Goal: Find contact information: Find contact information

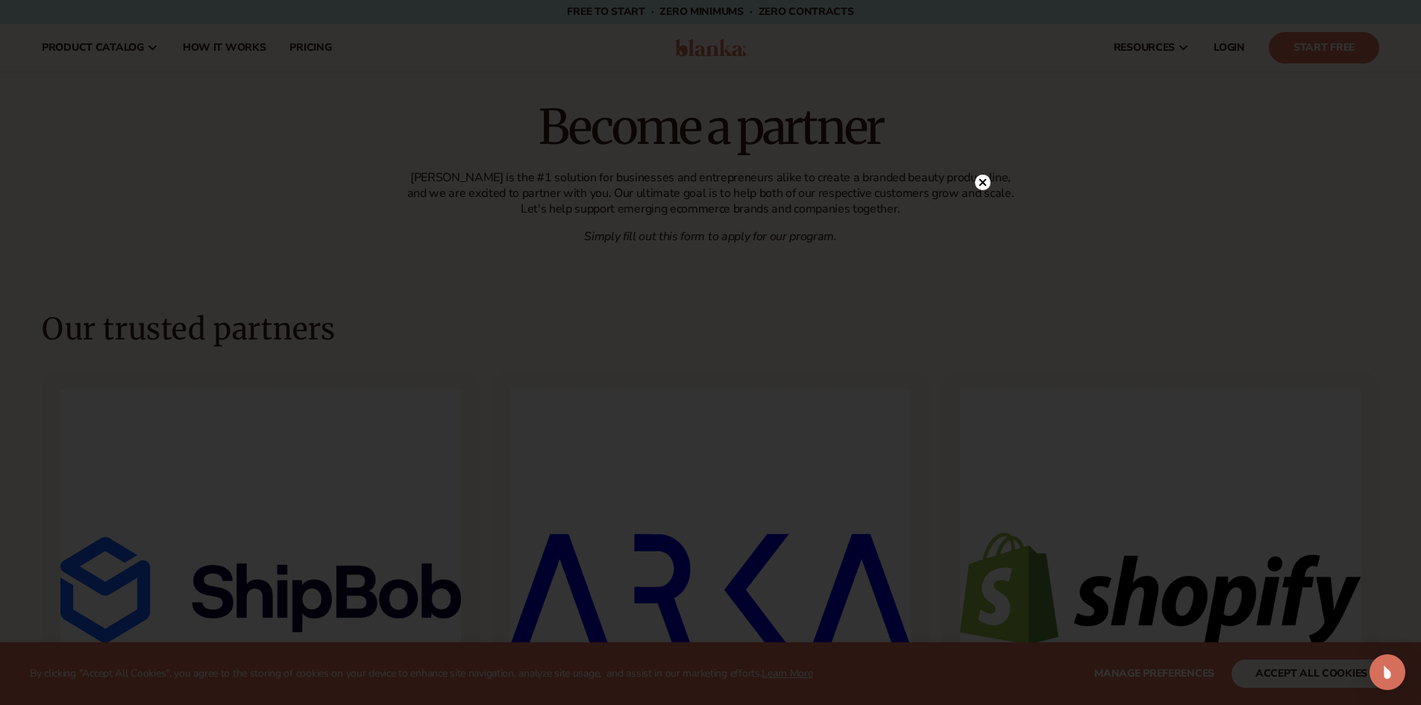
click at [984, 181] on icon at bounding box center [982, 182] width 7 height 7
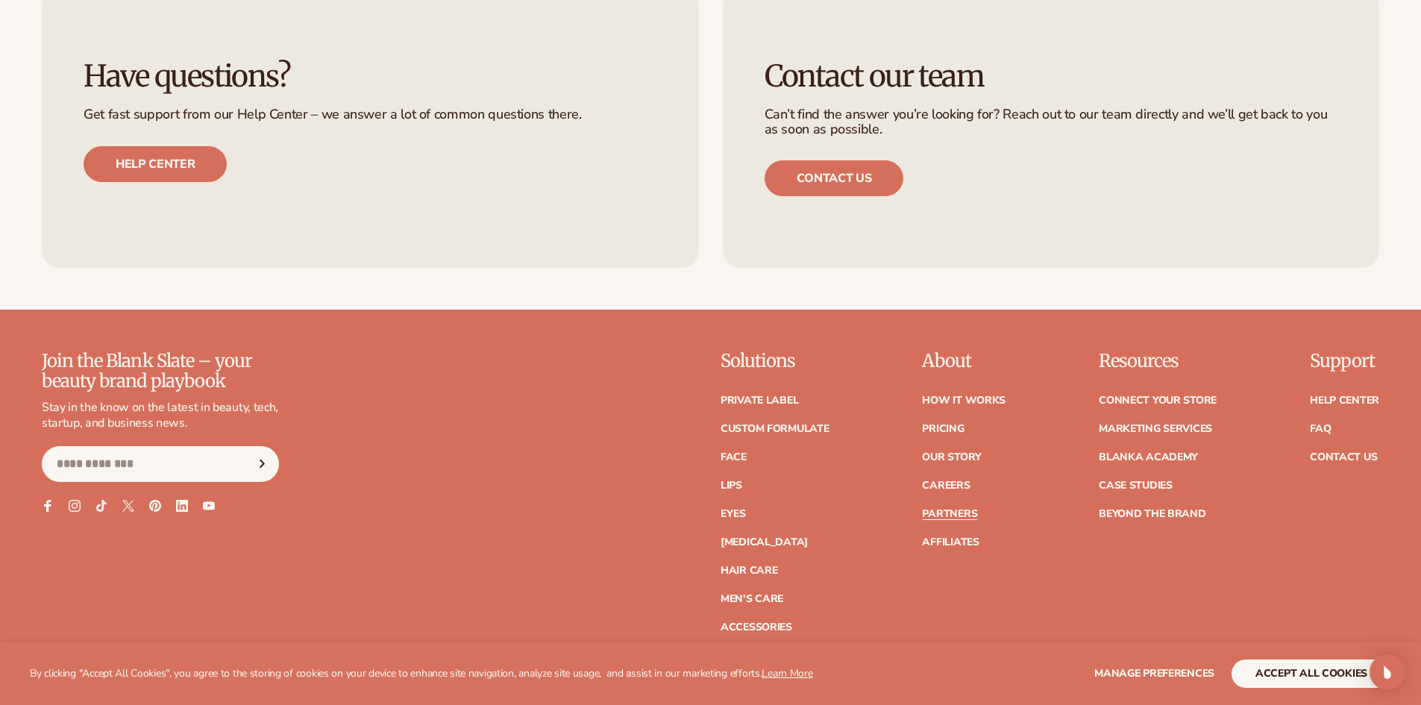
scroll to position [2462, 0]
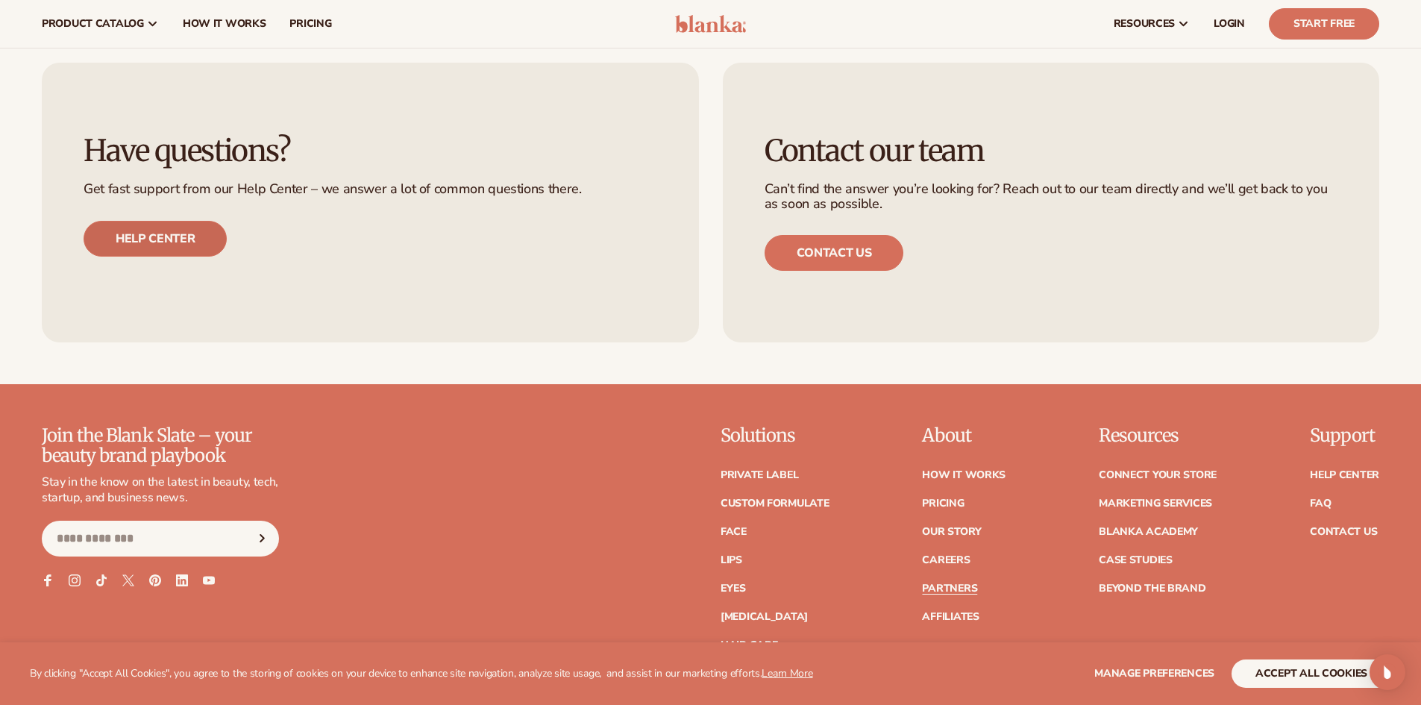
click at [138, 243] on link "Help center" at bounding box center [155, 239] width 143 height 36
click at [790, 238] on link "Contact us" at bounding box center [835, 253] width 140 height 36
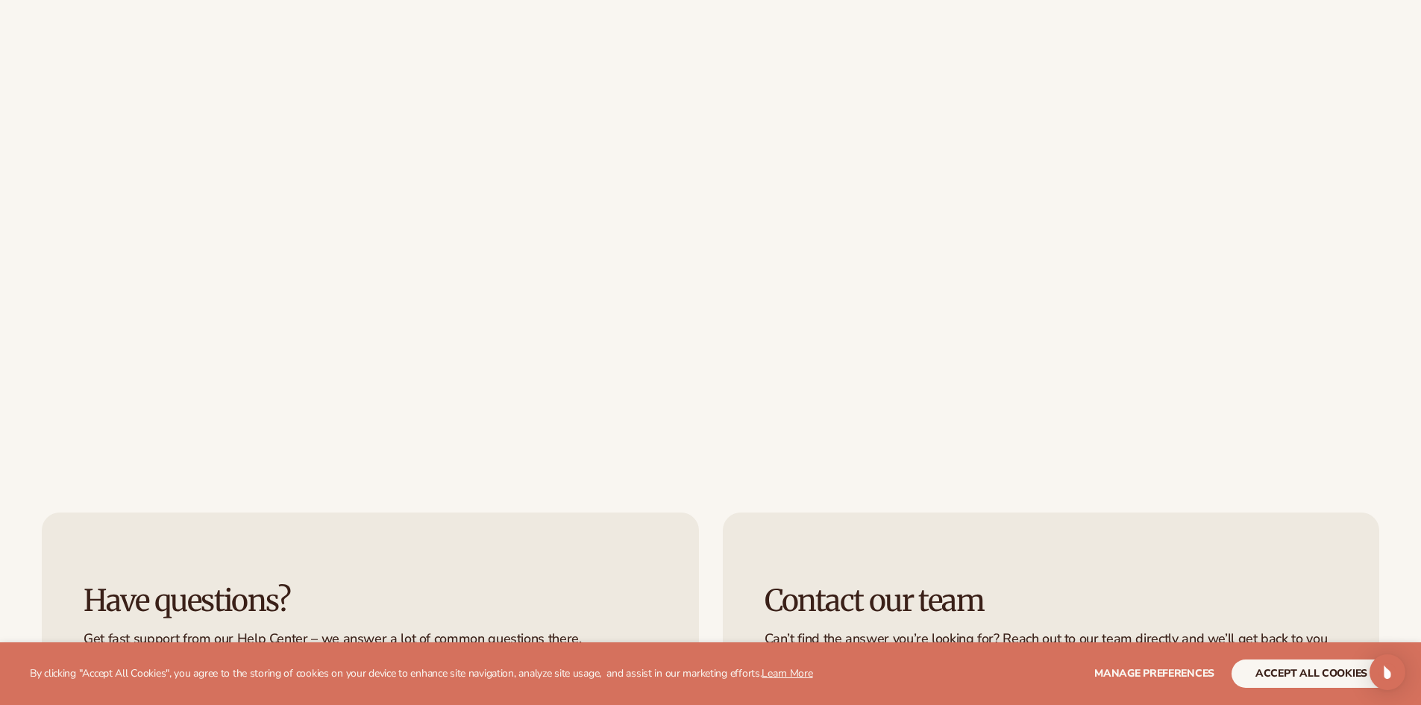
scroll to position [746, 0]
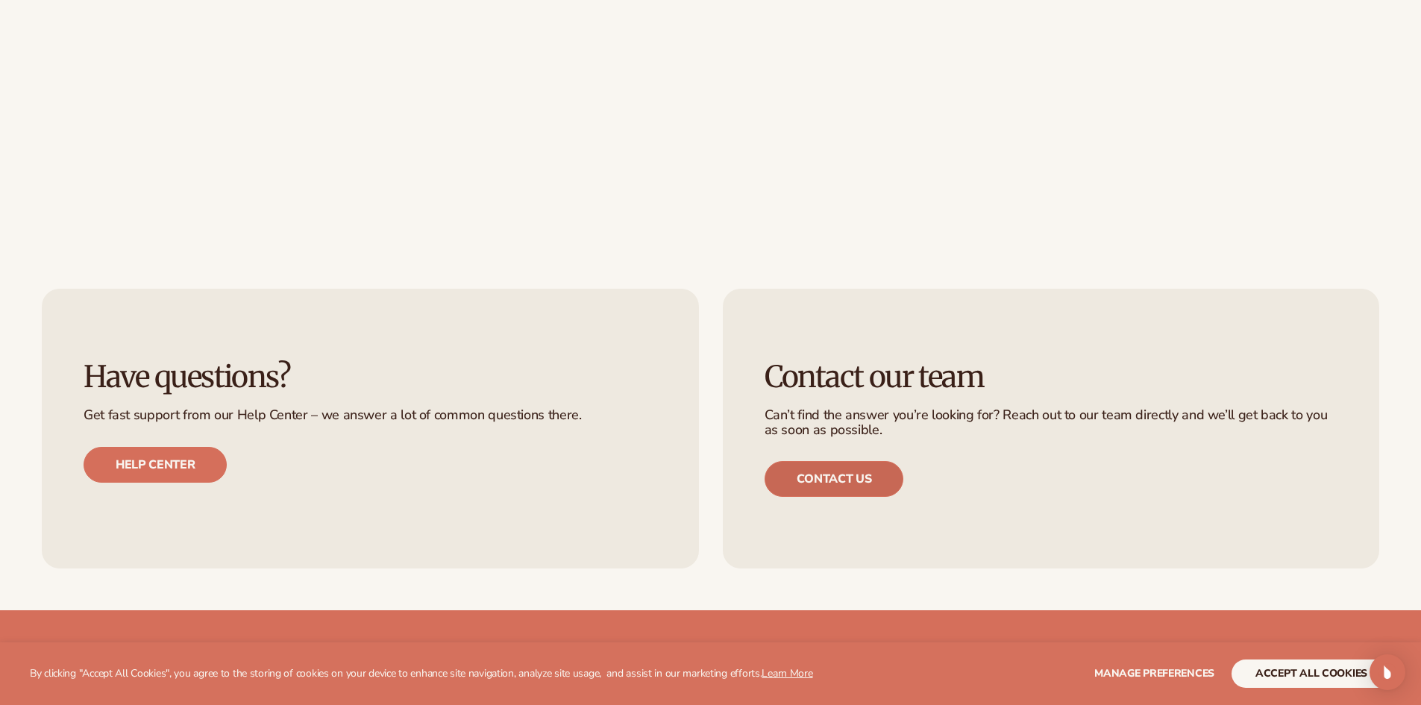
click at [859, 486] on link "Contact us" at bounding box center [835, 479] width 140 height 36
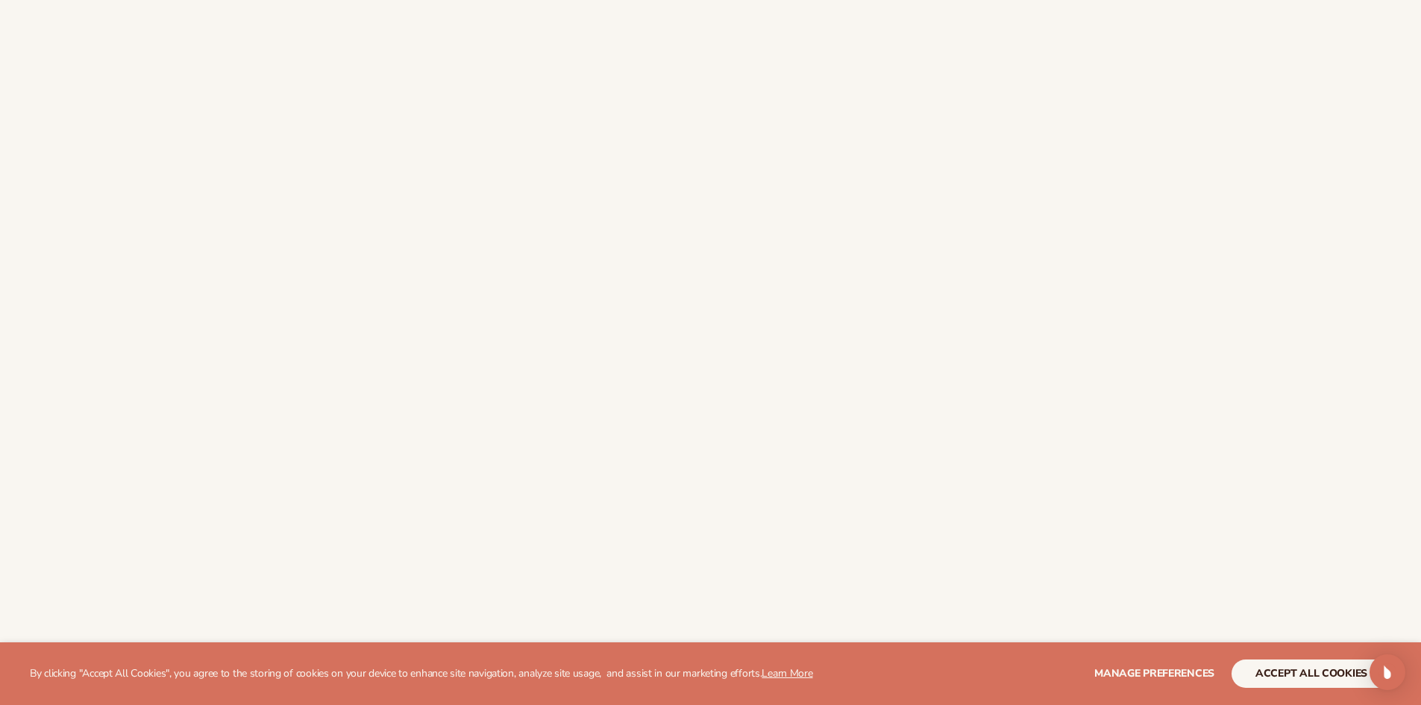
scroll to position [298, 0]
